Goal: Transaction & Acquisition: Purchase product/service

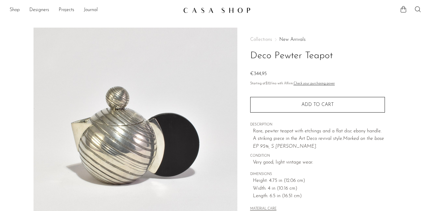
click at [295, 41] on link "New Arrivals" at bounding box center [293, 39] width 26 height 5
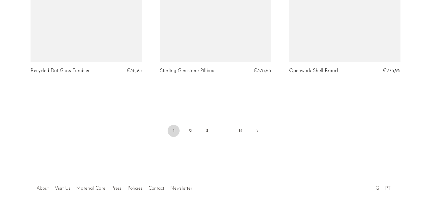
scroll to position [2196, 0]
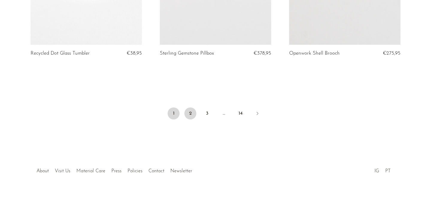
click at [191, 113] on link "2" at bounding box center [191, 113] width 12 height 12
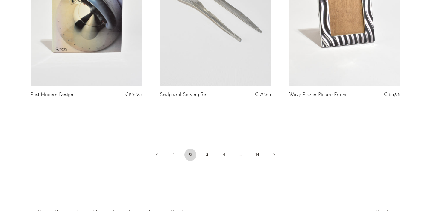
scroll to position [2150, 0]
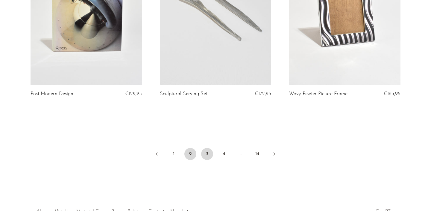
click at [208, 156] on link "3" at bounding box center [207, 154] width 12 height 12
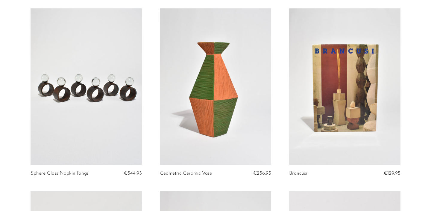
scroll to position [600, 0]
click at [348, 103] on link at bounding box center [344, 86] width 111 height 156
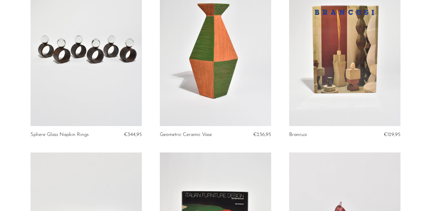
scroll to position [638, 0]
click at [99, 69] on link at bounding box center [86, 48] width 111 height 156
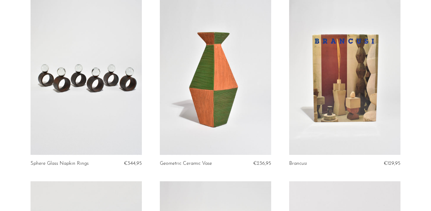
scroll to position [597, 0]
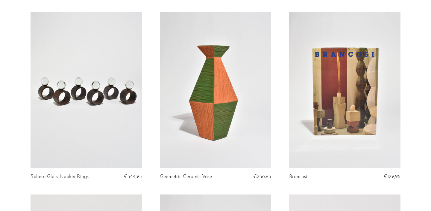
click at [129, 86] on link at bounding box center [86, 90] width 111 height 156
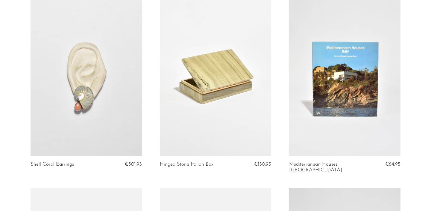
scroll to position [1339, 0]
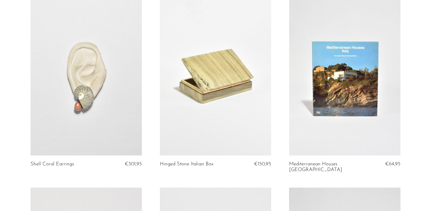
click at [346, 92] on link at bounding box center [344, 77] width 111 height 156
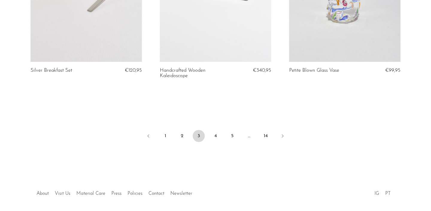
scroll to position [2187, 0]
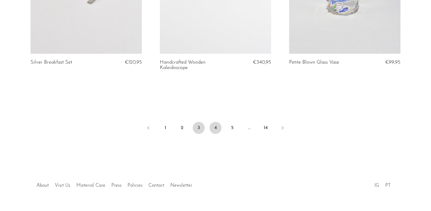
click at [214, 122] on link "4" at bounding box center [216, 128] width 12 height 12
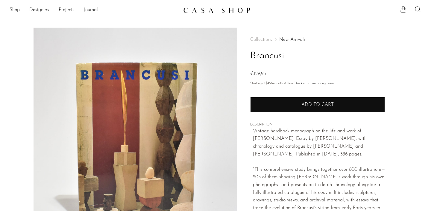
click at [319, 100] on button "Add to cart" at bounding box center [317, 105] width 135 height 16
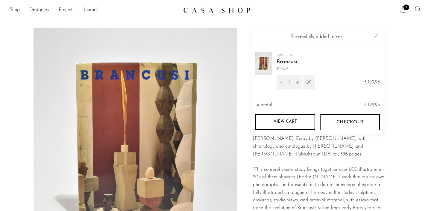
click at [12, 34] on section "Brancusi €129,95" at bounding box center [215, 169] width 431 height 282
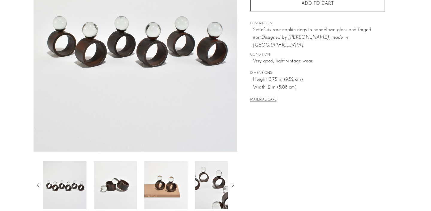
scroll to position [101, 0]
click at [114, 194] on img at bounding box center [115, 185] width 43 height 48
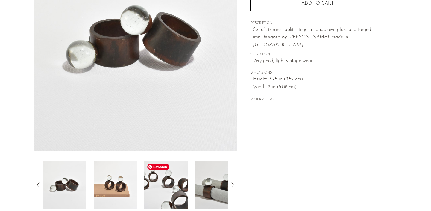
click at [170, 186] on img at bounding box center [165, 185] width 43 height 48
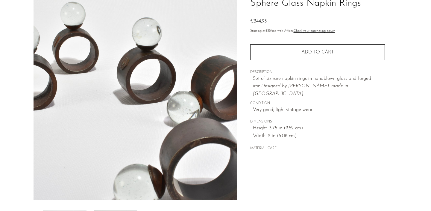
scroll to position [0, 0]
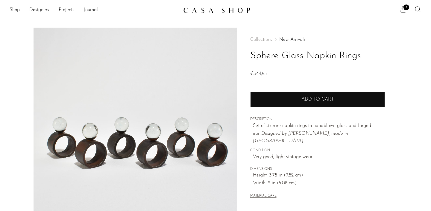
click at [310, 102] on button "Add to cart" at bounding box center [317, 99] width 135 height 16
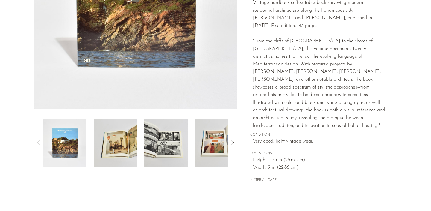
scroll to position [144, 0]
click at [173, 142] on img at bounding box center [165, 142] width 43 height 48
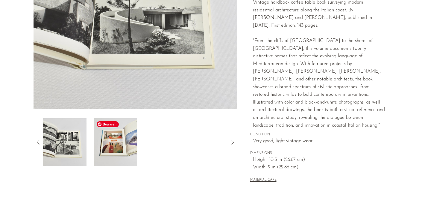
click at [124, 149] on img at bounding box center [115, 142] width 43 height 48
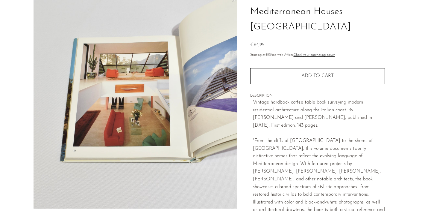
scroll to position [40, 0]
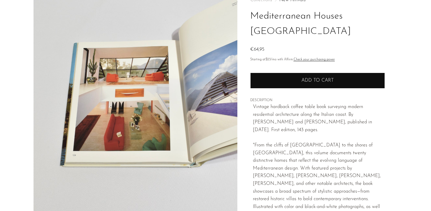
click at [301, 73] on button "Add to cart" at bounding box center [317, 81] width 135 height 16
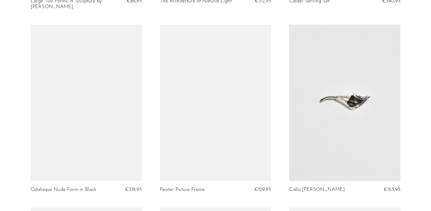
scroll to position [1320, 0]
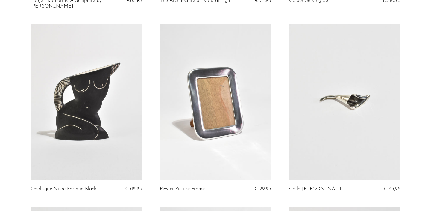
click at [214, 121] on link at bounding box center [215, 102] width 111 height 156
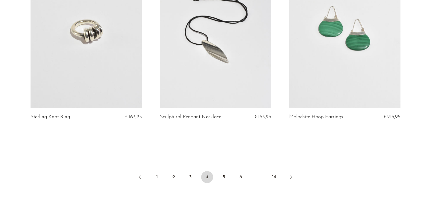
scroll to position [2191, 0]
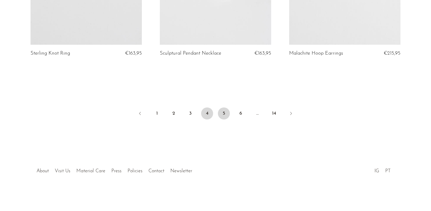
click at [224, 111] on link "5" at bounding box center [224, 113] width 12 height 12
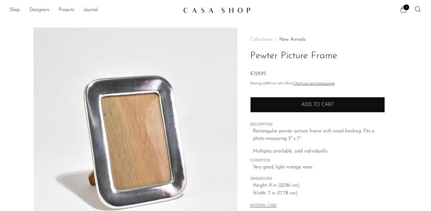
click at [300, 105] on button "Add to cart" at bounding box center [317, 105] width 135 height 16
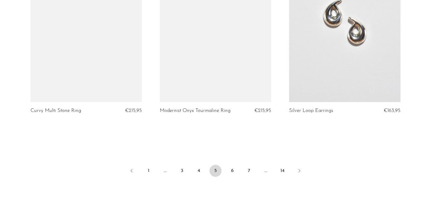
scroll to position [2163, 0]
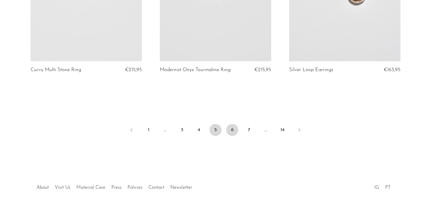
click at [231, 129] on link "6" at bounding box center [233, 130] width 12 height 12
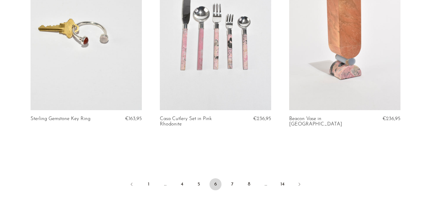
scroll to position [2131, 0]
click at [230, 186] on link "7" at bounding box center [233, 184] width 12 height 12
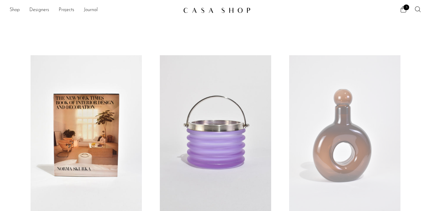
click at [104, 161] on link at bounding box center [86, 133] width 111 height 156
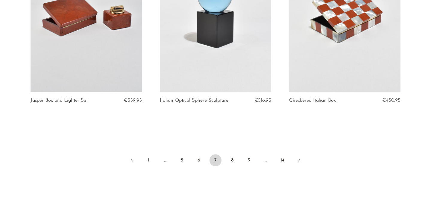
scroll to position [2185, 0]
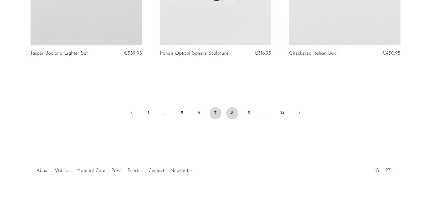
click at [235, 115] on link "8" at bounding box center [233, 113] width 12 height 12
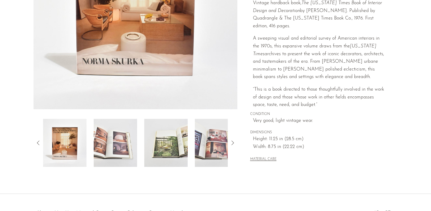
scroll to position [148, 0]
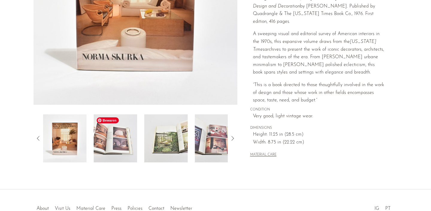
click at [115, 150] on img at bounding box center [115, 138] width 43 height 48
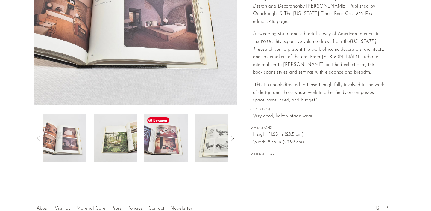
click at [165, 138] on img at bounding box center [165, 138] width 43 height 48
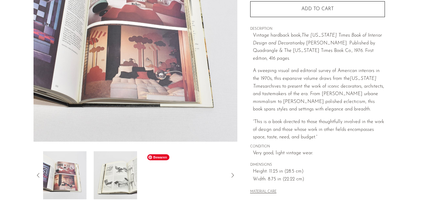
scroll to position [103, 0]
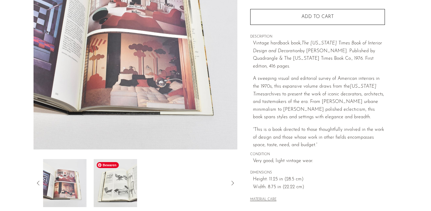
click at [126, 176] on img at bounding box center [115, 183] width 43 height 48
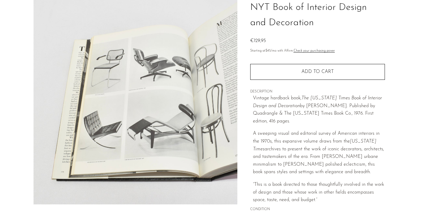
scroll to position [48, 0]
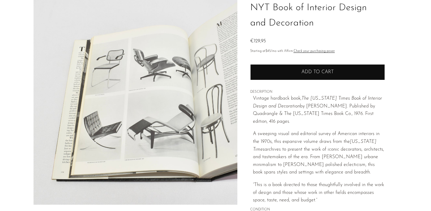
click at [299, 74] on button "Add to cart" at bounding box center [317, 72] width 135 height 16
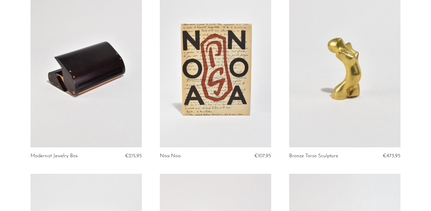
scroll to position [1157, 0]
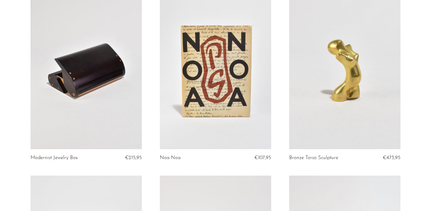
click at [199, 83] on link at bounding box center [215, 71] width 111 height 156
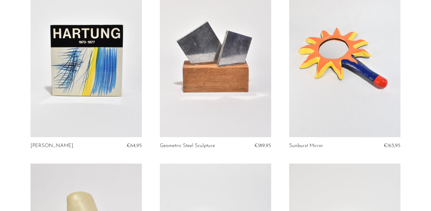
scroll to position [1353, 0]
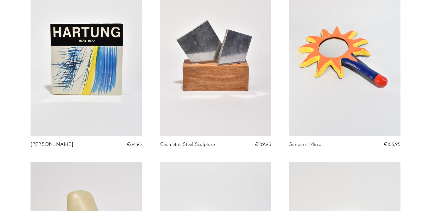
click at [215, 81] on link at bounding box center [215, 58] width 111 height 156
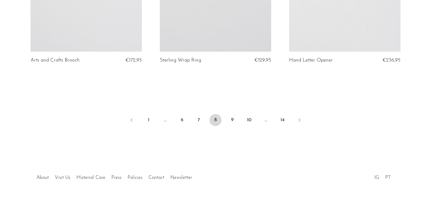
scroll to position [2172, 0]
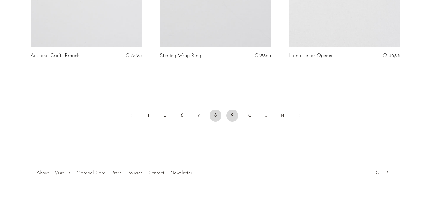
click at [235, 114] on link "9" at bounding box center [233, 115] width 12 height 12
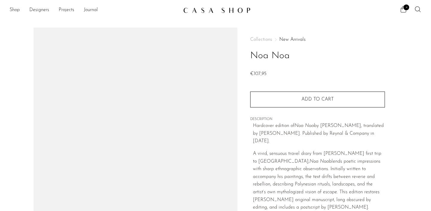
scroll to position [142, 0]
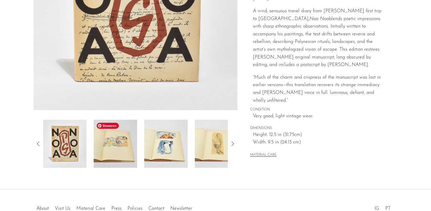
click at [118, 145] on img at bounding box center [115, 144] width 43 height 48
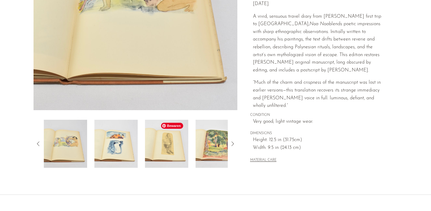
click at [172, 153] on img at bounding box center [166, 144] width 43 height 48
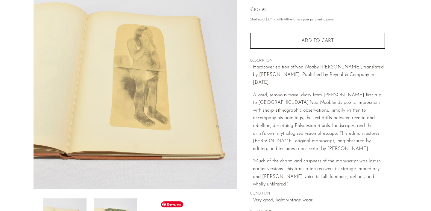
scroll to position [62, 0]
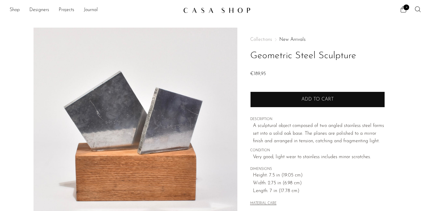
click at [300, 102] on button "Add to cart" at bounding box center [317, 99] width 135 height 16
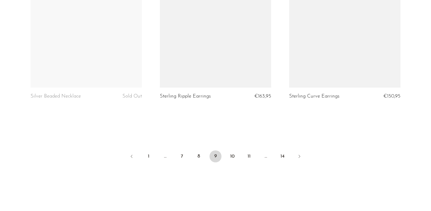
scroll to position [2168, 0]
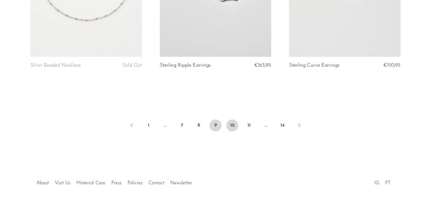
click at [233, 119] on link "10" at bounding box center [233, 125] width 12 height 12
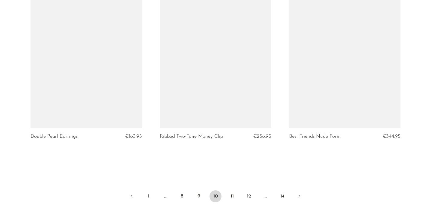
scroll to position [2103, 0]
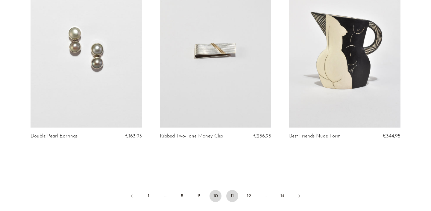
click at [231, 194] on link "11" at bounding box center [233, 196] width 12 height 12
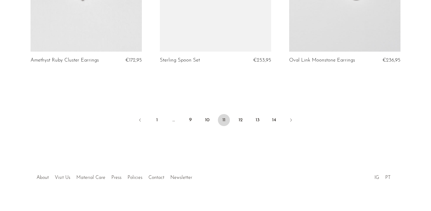
scroll to position [2185, 0]
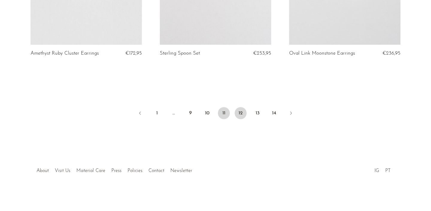
click at [237, 114] on link "12" at bounding box center [241, 113] width 12 height 12
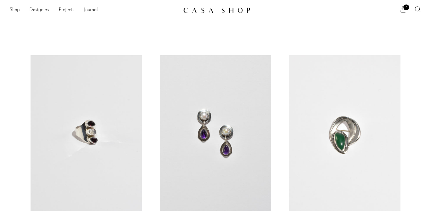
click at [402, 9] on icon at bounding box center [403, 9] width 7 height 7
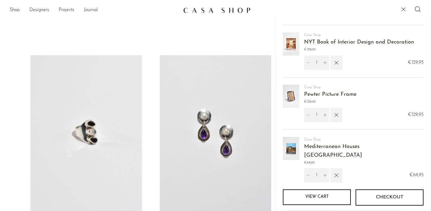
scroll to position [41, 0]
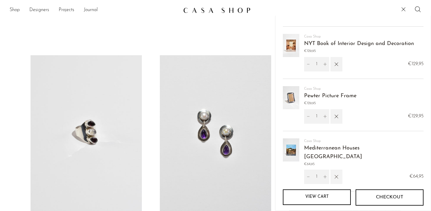
click at [340, 170] on button "button" at bounding box center [337, 176] width 12 height 14
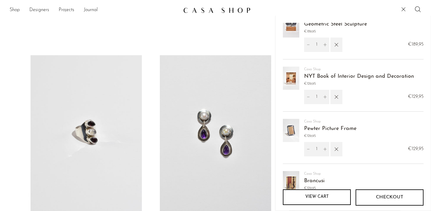
scroll to position [0, 0]
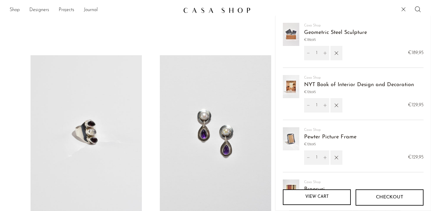
click at [320, 86] on link "NYT Book of Interior Design and Decoration" at bounding box center [359, 84] width 110 height 5
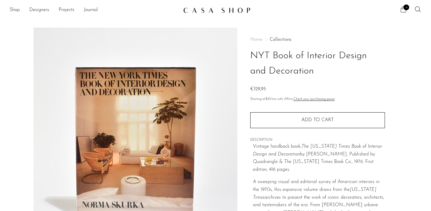
click at [407, 6] on span "4" at bounding box center [407, 7] width 6 height 6
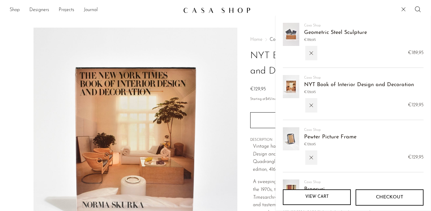
scroll to position [79, 0]
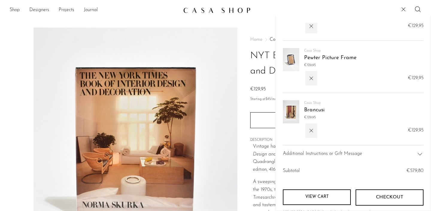
click at [383, 200] on button "Checkout" at bounding box center [390, 197] width 68 height 16
